Goal: Find specific page/section: Find specific page/section

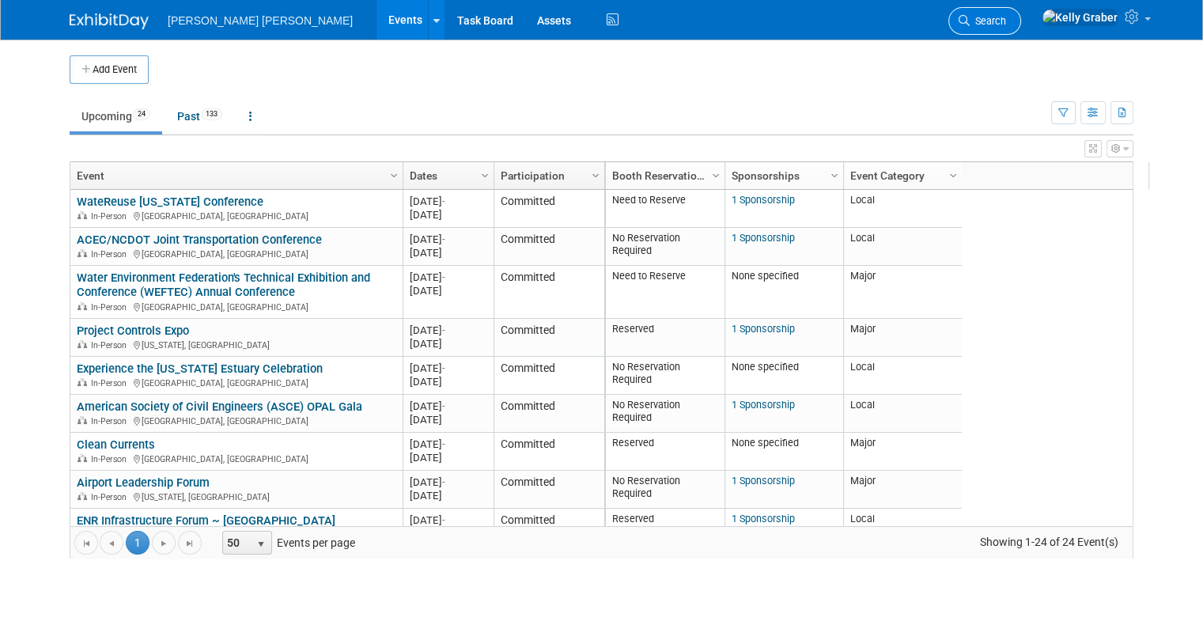
click at [969, 19] on icon at bounding box center [963, 20] width 11 height 11
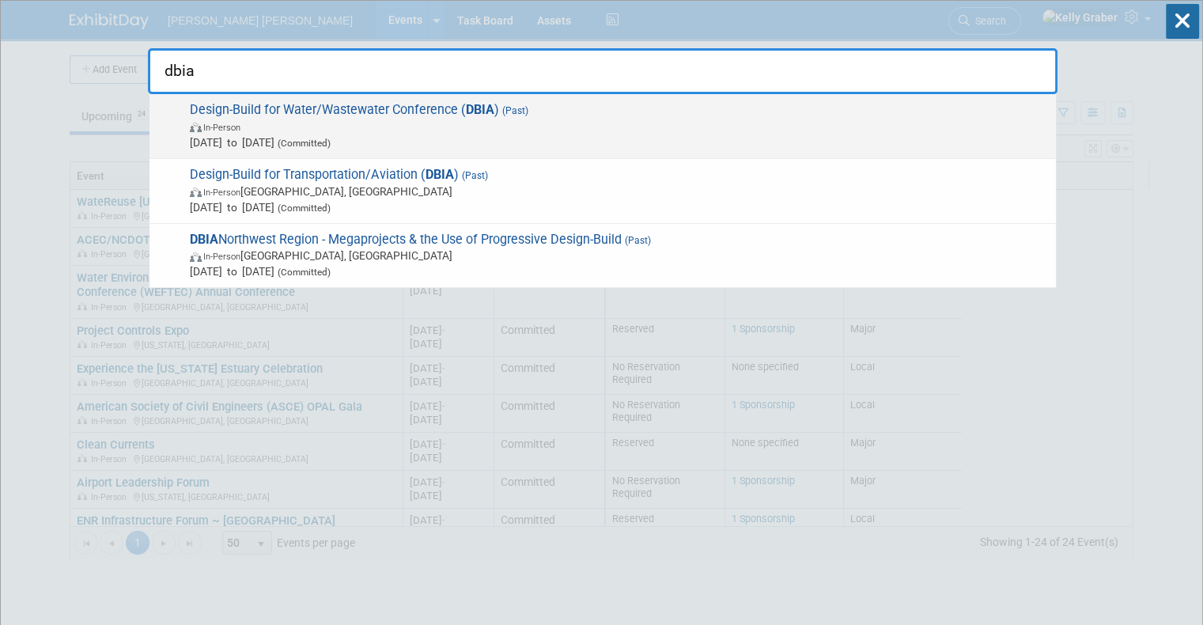
type input "dbia"
click at [370, 109] on span "Design-Build for Water/Wastewater Conference ( DBIA ) (Past) In-Person [DATE] t…" at bounding box center [616, 126] width 863 height 48
click at [0, 0] on div at bounding box center [0, 0] width 0 height 0
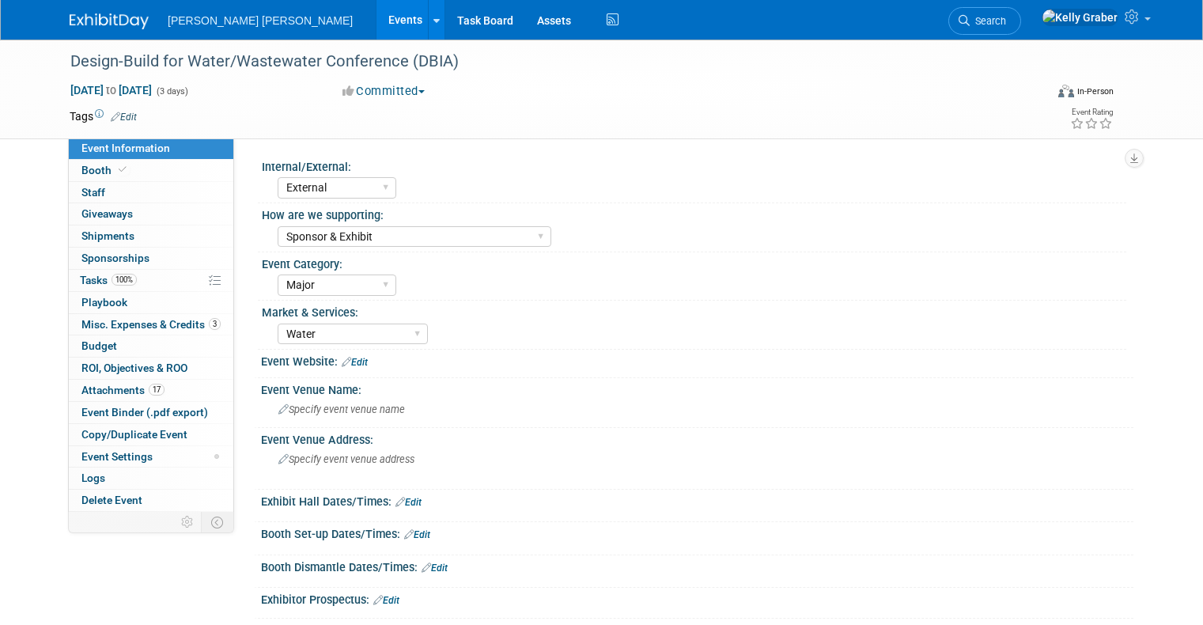
select select "External"
select select "Sponsor & Exhibit"
select select "Major"
select select "Water"
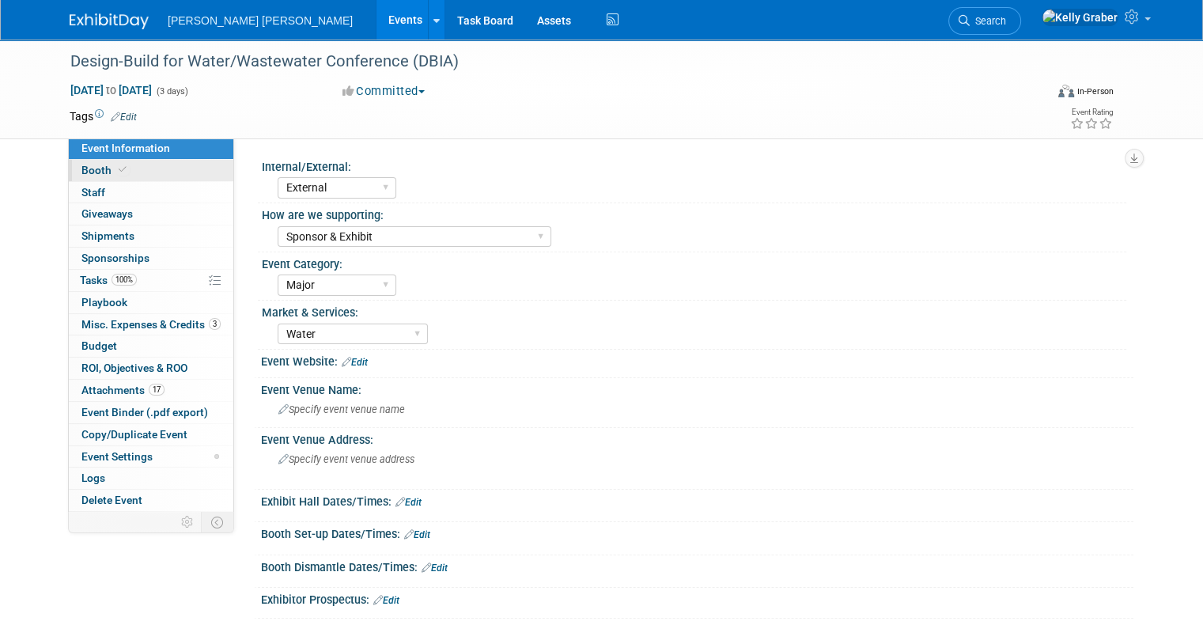
click at [130, 169] on link "Booth" at bounding box center [151, 170] width 164 height 21
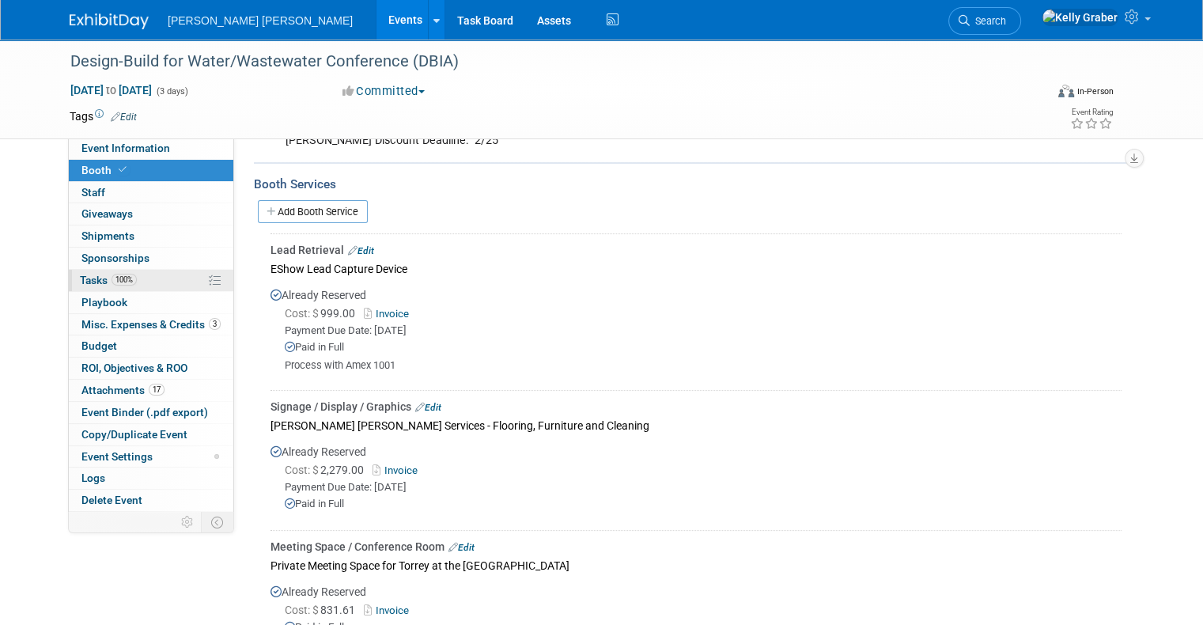
scroll to position [395, 0]
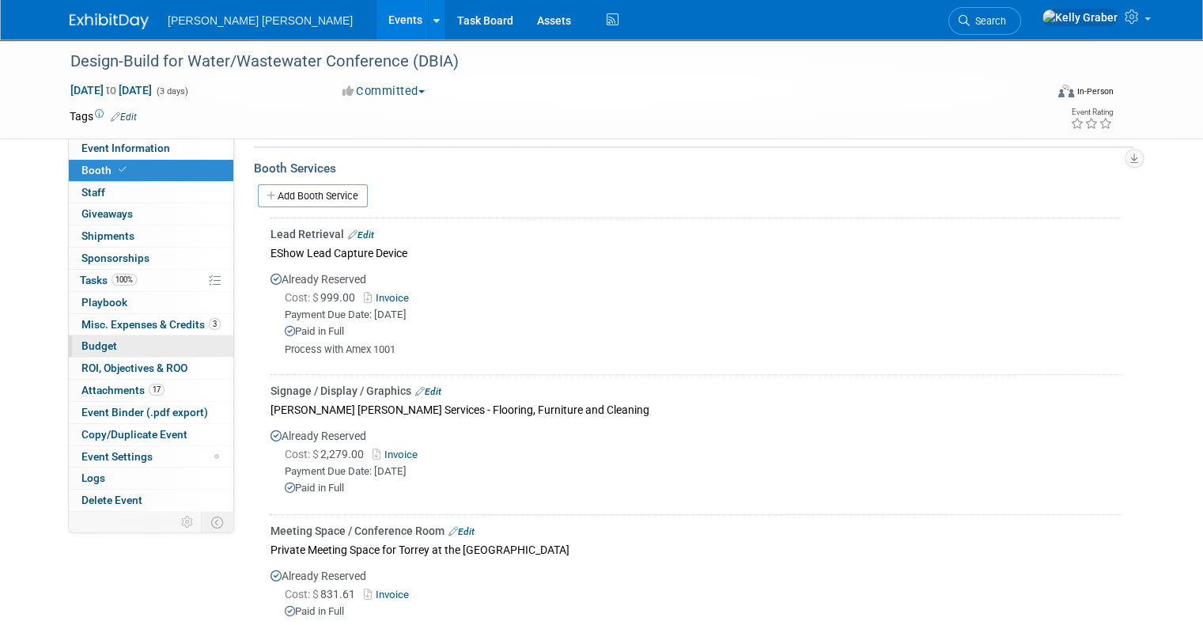
click at [81, 345] on span "Budget" at bounding box center [99, 345] width 36 height 13
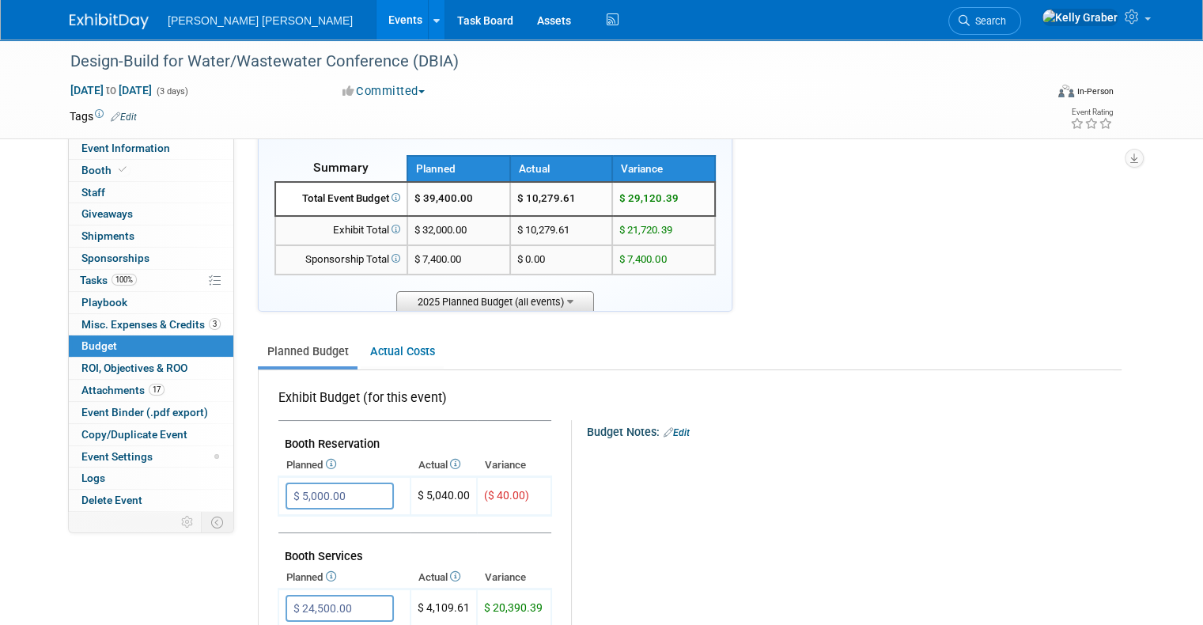
scroll to position [0, 0]
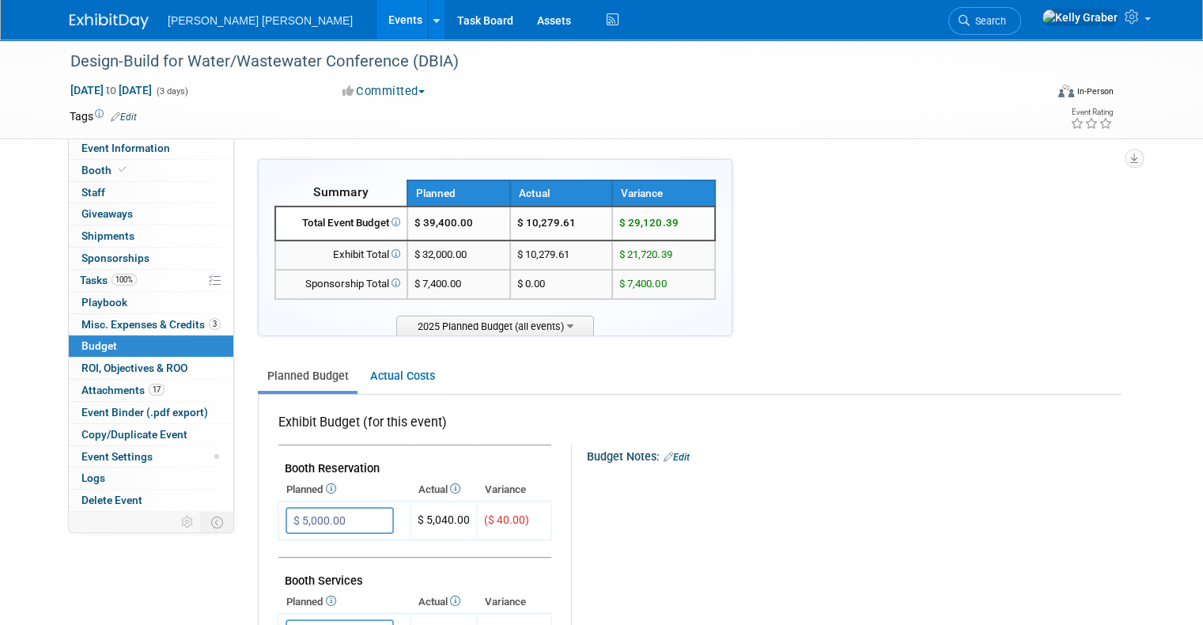
click at [969, 19] on icon at bounding box center [963, 20] width 11 height 11
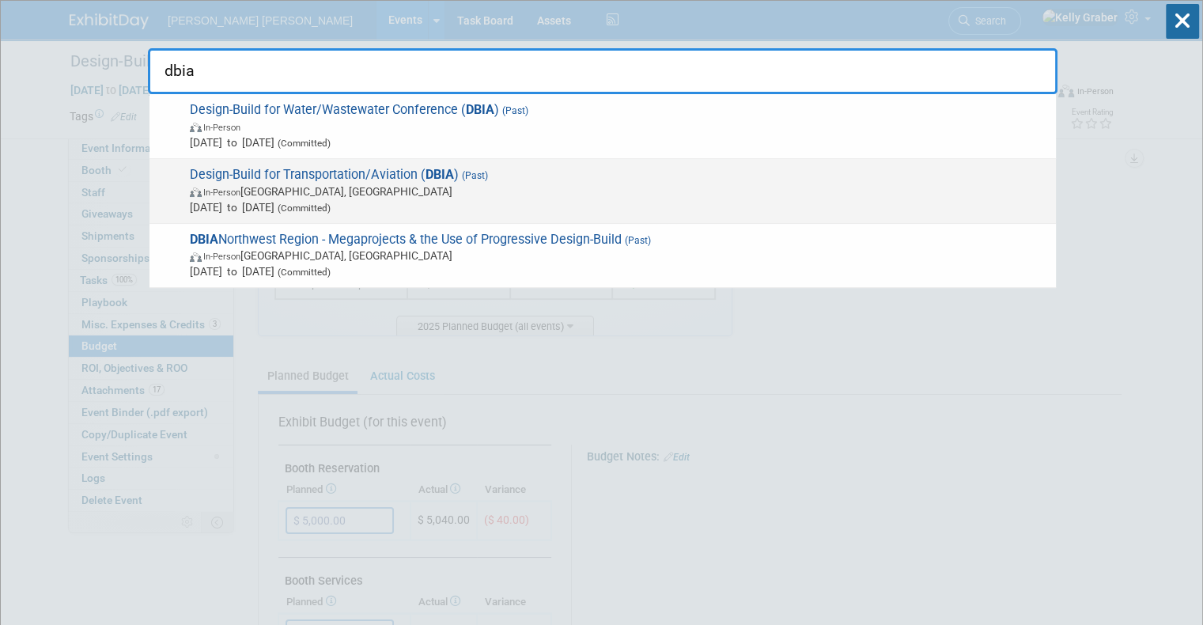
type input "dbia"
click at [305, 181] on span "Design-Build for Transportation/Aviation ( DBIA ) (Past) In-Person Oxon Hill, M…" at bounding box center [616, 191] width 863 height 48
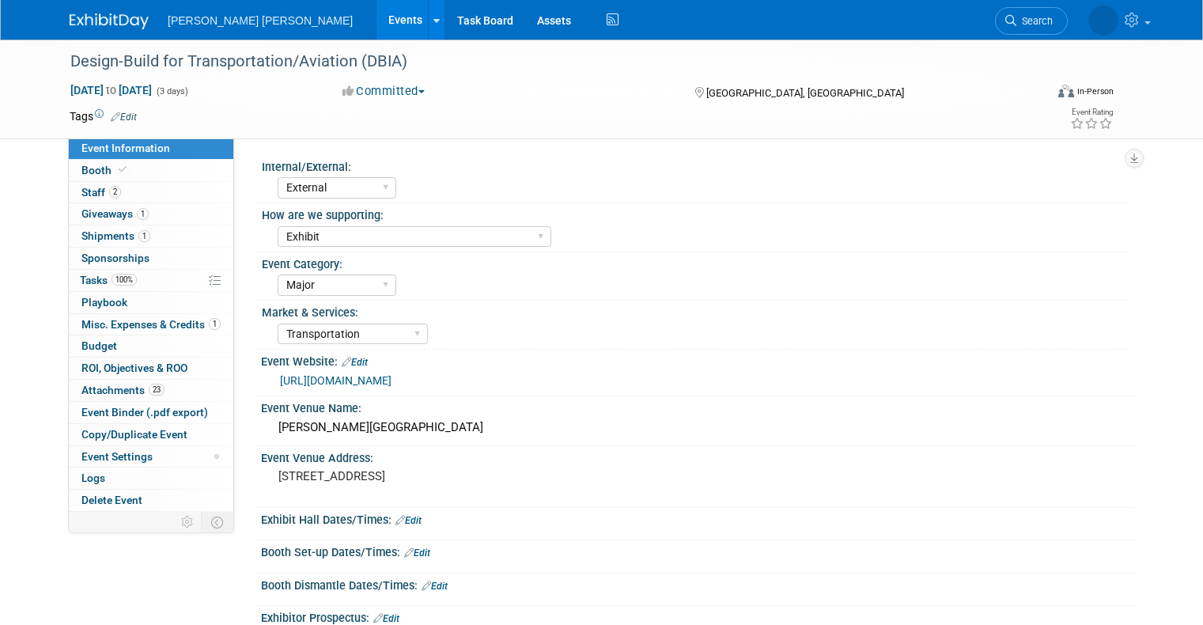
select select "External"
select select "Exhibit"
select select "Major"
select select "Transportation"
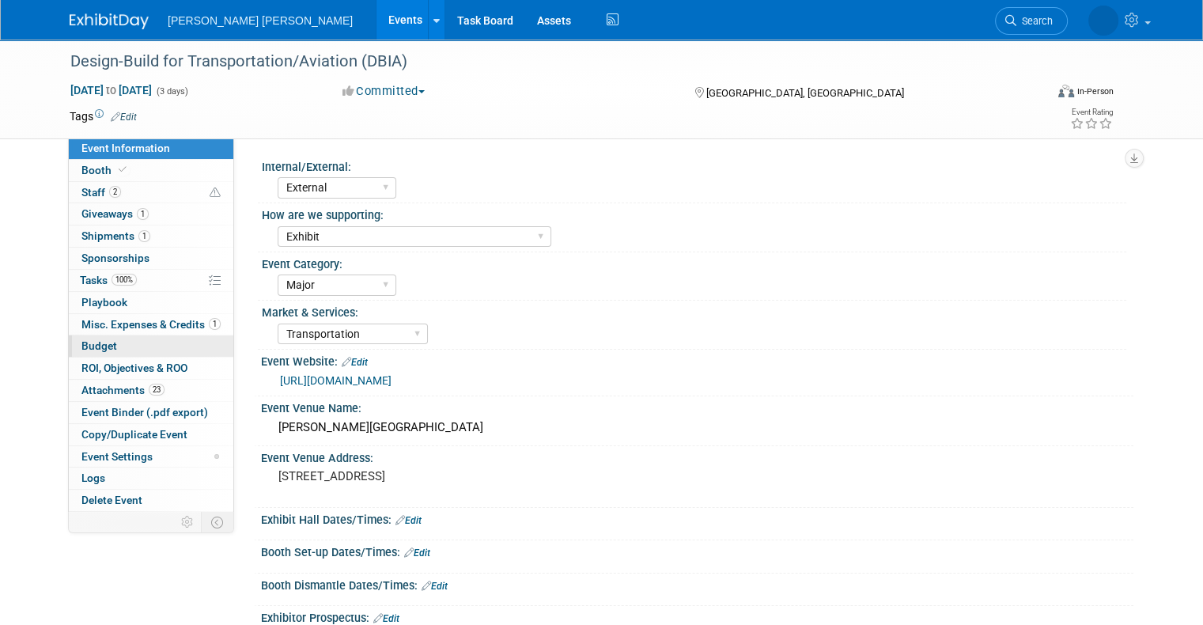
click at [88, 347] on span "Budget" at bounding box center [99, 345] width 36 height 13
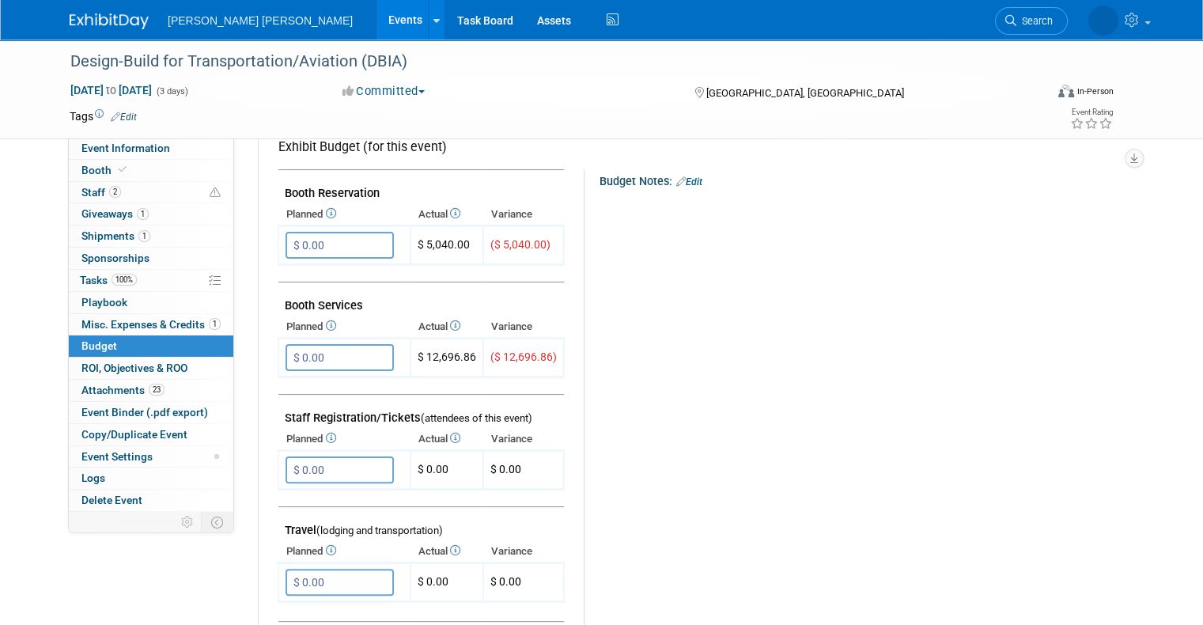
scroll to position [316, 0]
